Goal: Navigation & Orientation: Find specific page/section

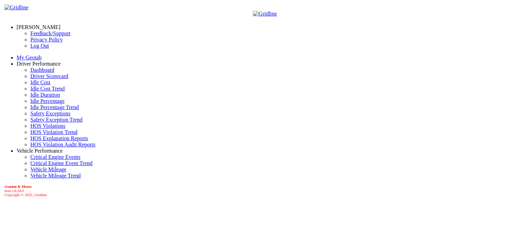
click at [36, 104] on link "Idle Percentage" at bounding box center [47, 101] width 34 height 6
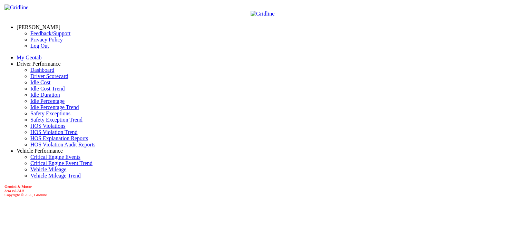
click at [38, 73] on link "Dashboard" at bounding box center [42, 70] width 24 height 6
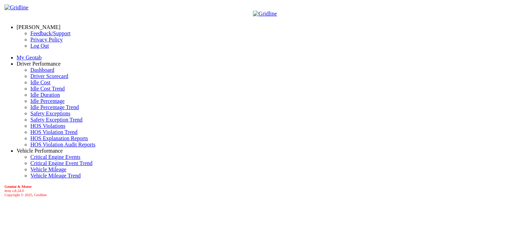
click at [30, 79] on link "Driver Scorecard" at bounding box center [49, 76] width 38 height 6
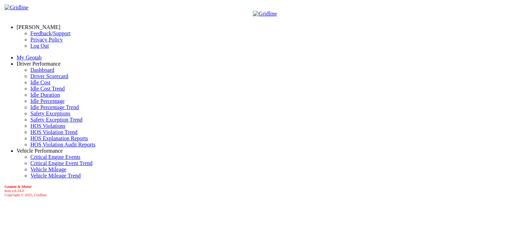
click at [61, 61] on span at bounding box center [61, 64] width 0 height 6
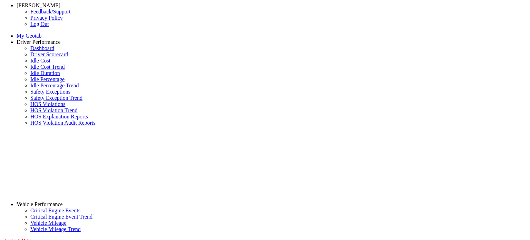
scroll to position [0, 0]
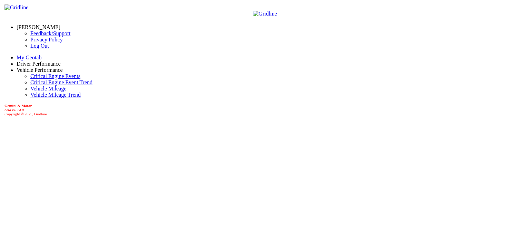
click at [60, 24] on span at bounding box center [60, 27] width 0 height 6
click at [30, 49] on link "Log Out" at bounding box center [39, 46] width 19 height 6
